Goal: Find specific page/section: Find specific page/section

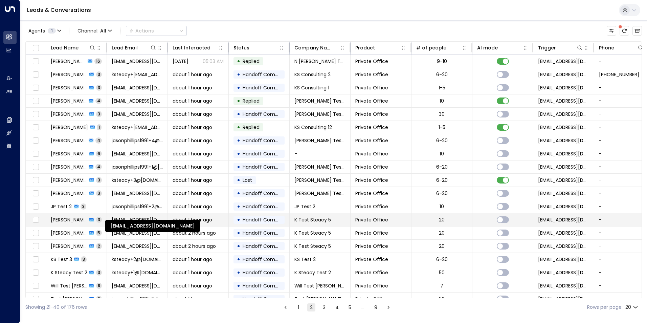
scroll to position [23, 0]
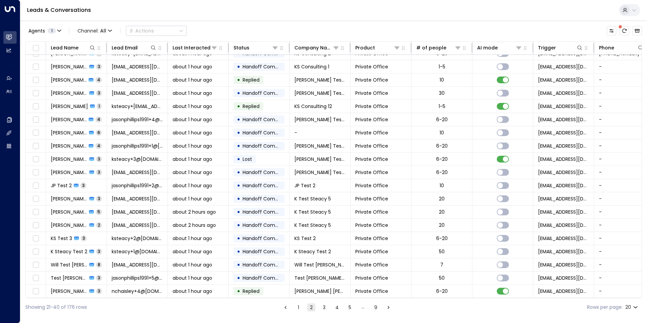
click at [326, 307] on button "3" at bounding box center [324, 307] width 8 height 8
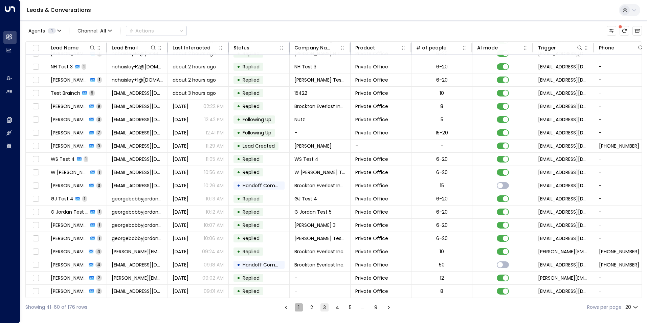
click at [301, 309] on button "1" at bounding box center [299, 307] width 8 height 8
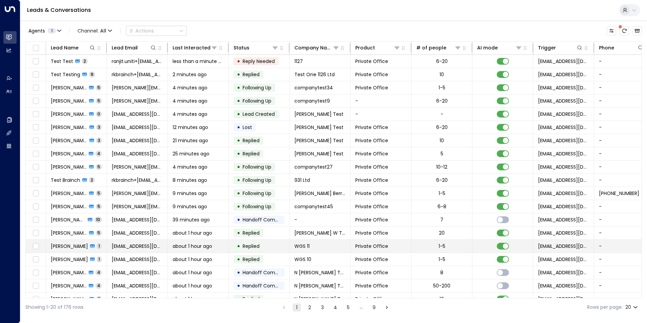
scroll to position [23, 0]
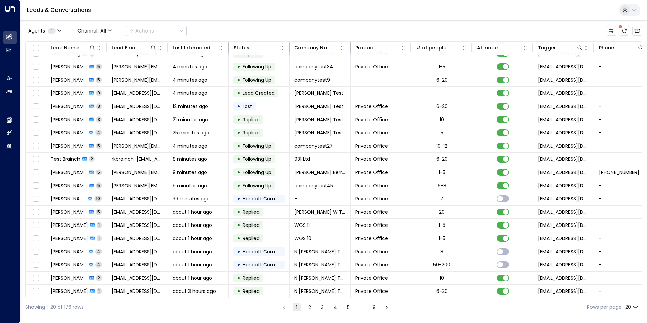
click at [313, 308] on button "2" at bounding box center [310, 307] width 8 height 8
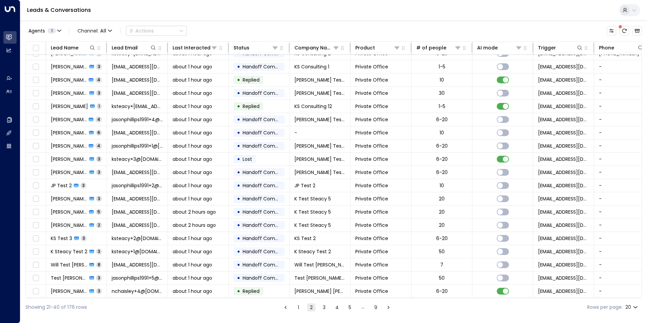
click at [312, 309] on button "2" at bounding box center [311, 307] width 8 height 8
click at [320, 308] on li "3" at bounding box center [324, 307] width 9 height 8
click at [321, 308] on button "3" at bounding box center [324, 307] width 8 height 8
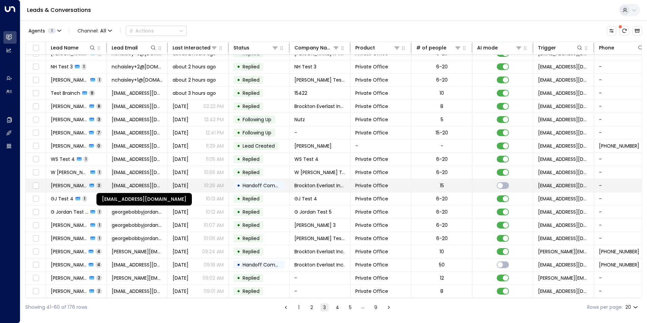
click at [136, 187] on span "[EMAIL_ADDRESS][DOMAIN_NAME]" at bounding box center [137, 185] width 51 height 7
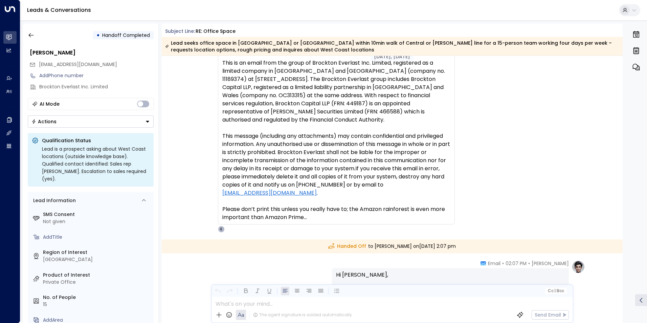
scroll to position [440, 0]
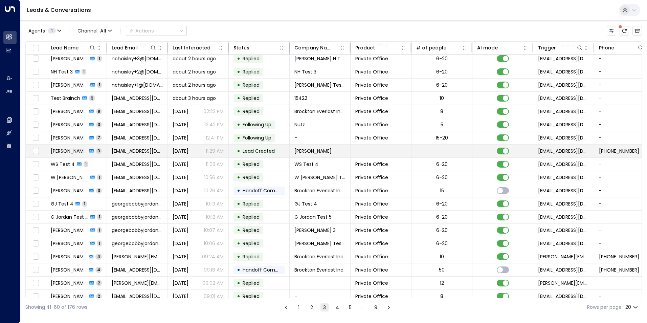
scroll to position [23, 0]
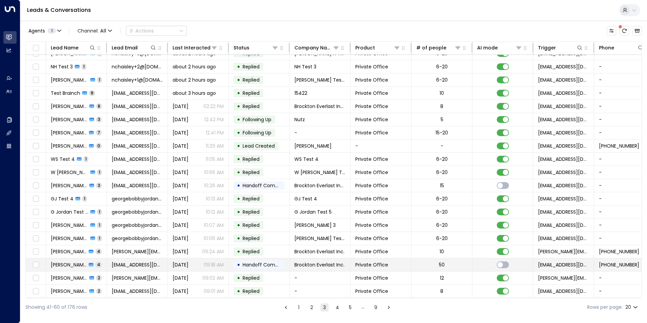
click at [134, 266] on td "[EMAIL_ADDRESS][DOMAIN_NAME]" at bounding box center [137, 264] width 61 height 13
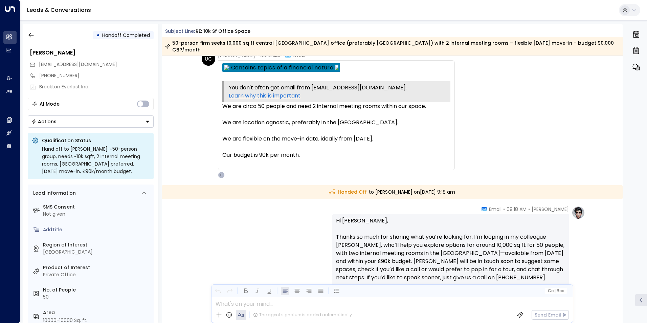
scroll to position [798, 0]
